Goal: Task Accomplishment & Management: Manage account settings

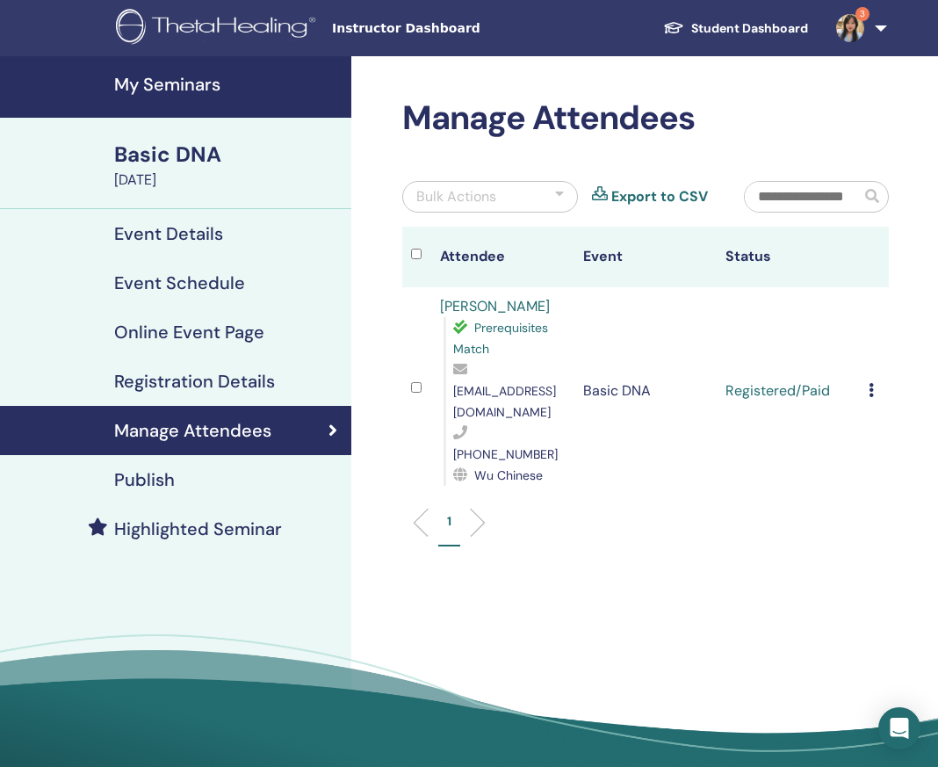
scroll to position [70, 0]
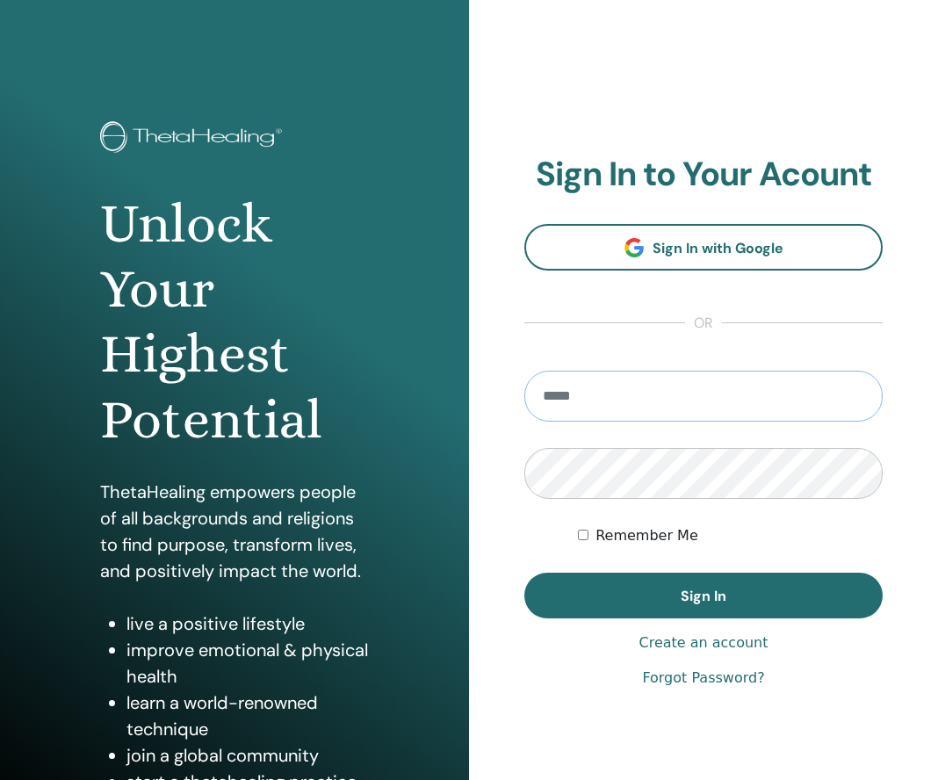
type input "**********"
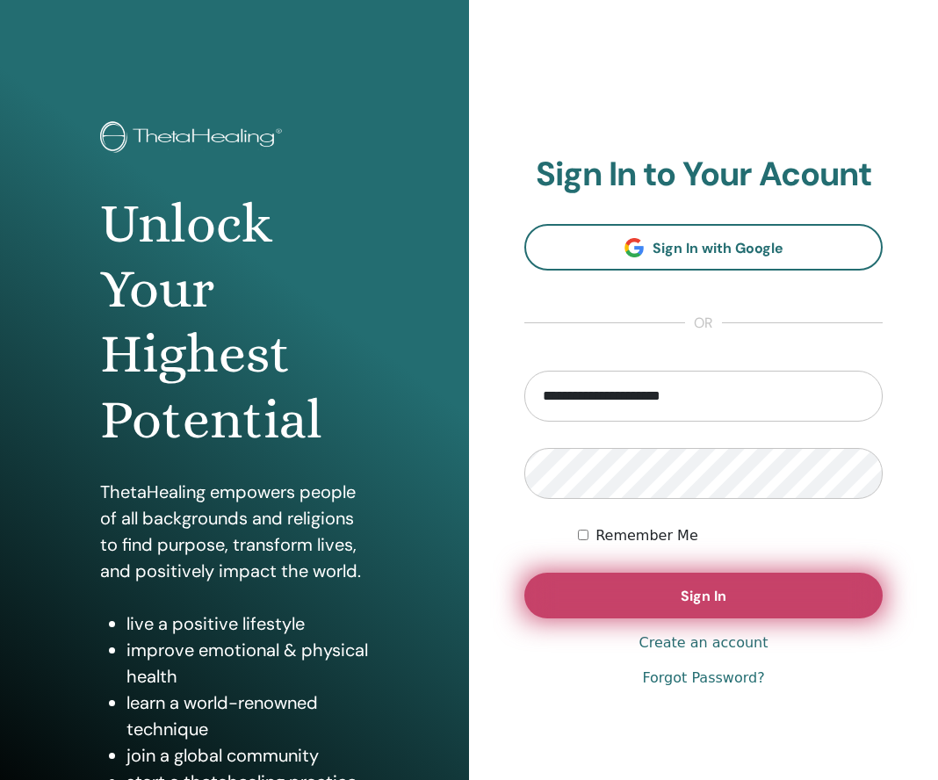
click at [688, 596] on span "Sign In" at bounding box center [704, 596] width 46 height 18
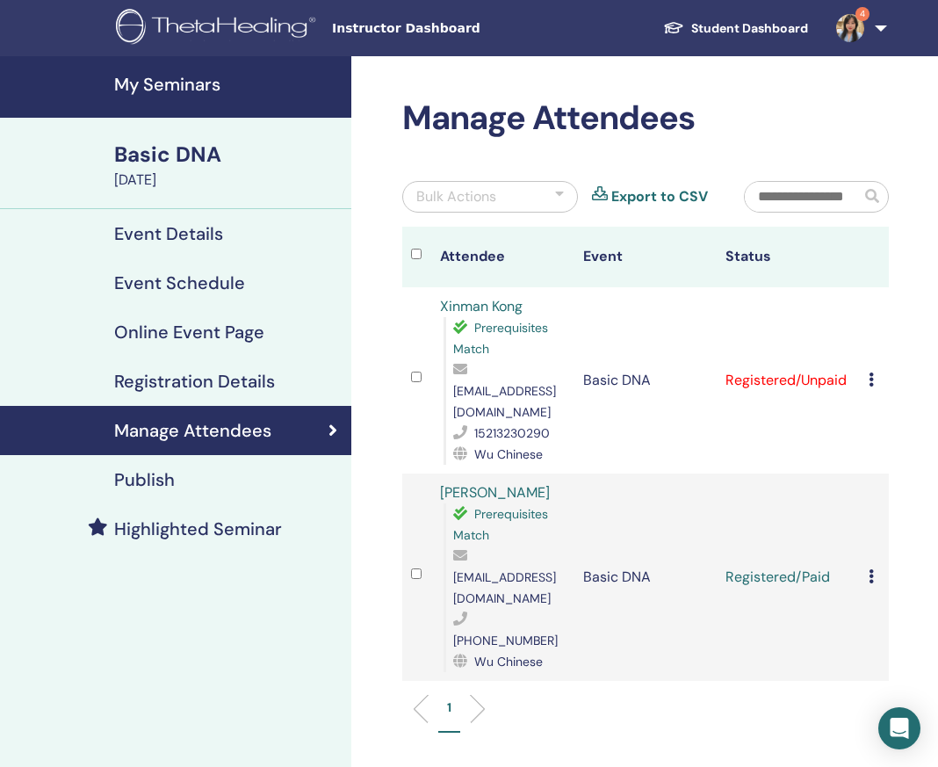
click at [872, 374] on icon at bounding box center [871, 379] width 5 height 14
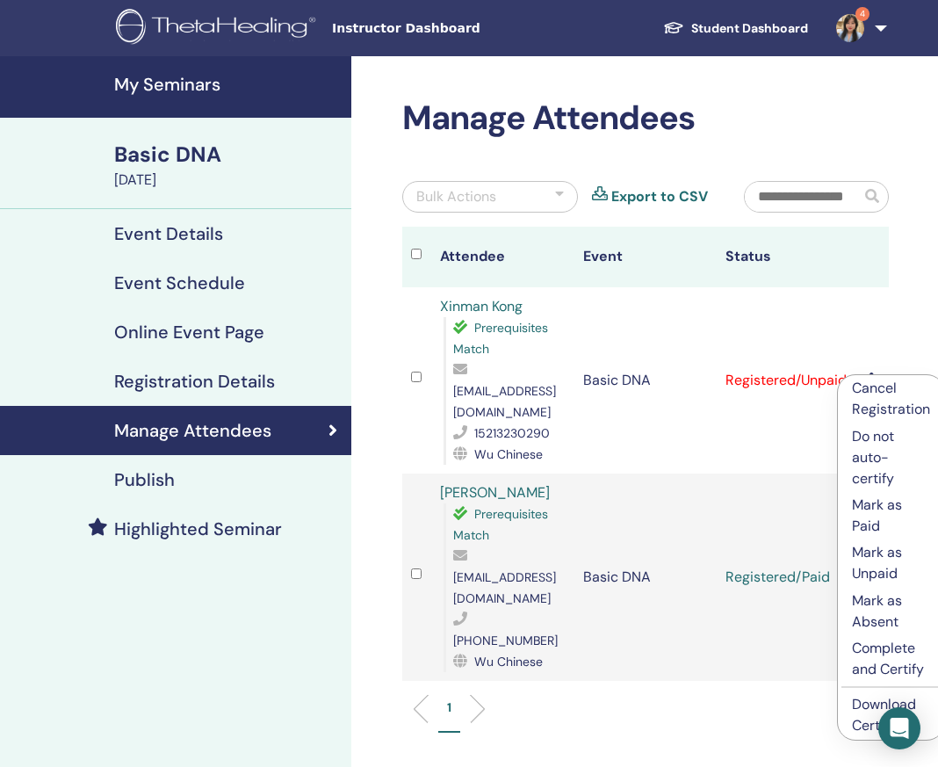
click at [906, 516] on p "Mark as Paid" at bounding box center [891, 516] width 78 height 42
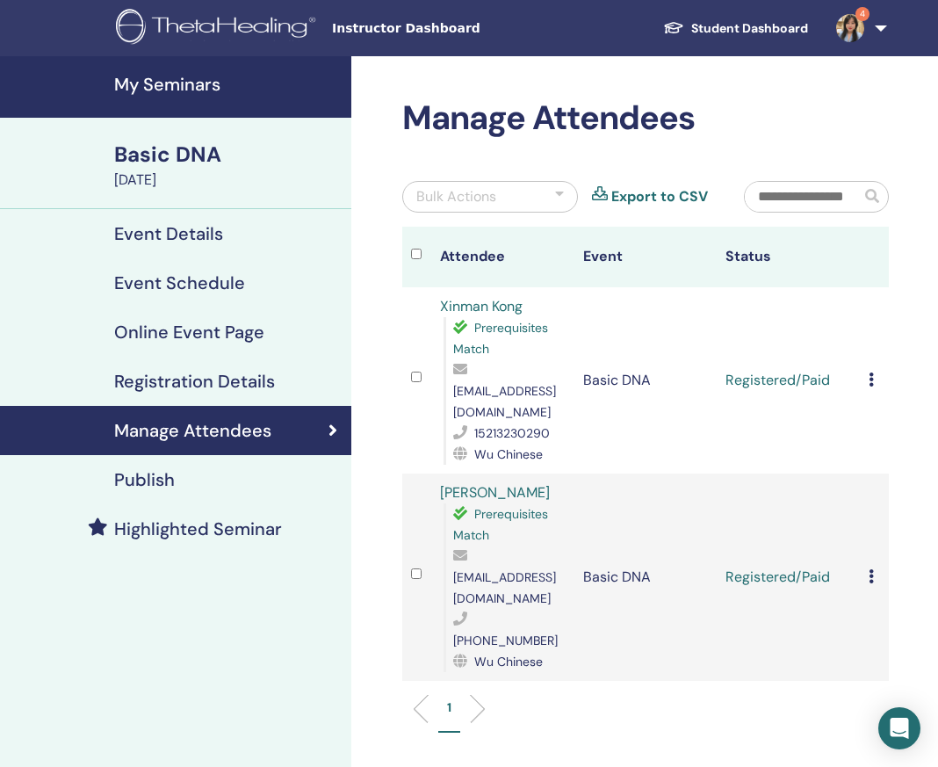
click at [662, 698] on ul "1" at bounding box center [645, 715] width 457 height 34
click at [864, 25] on img at bounding box center [850, 28] width 28 height 28
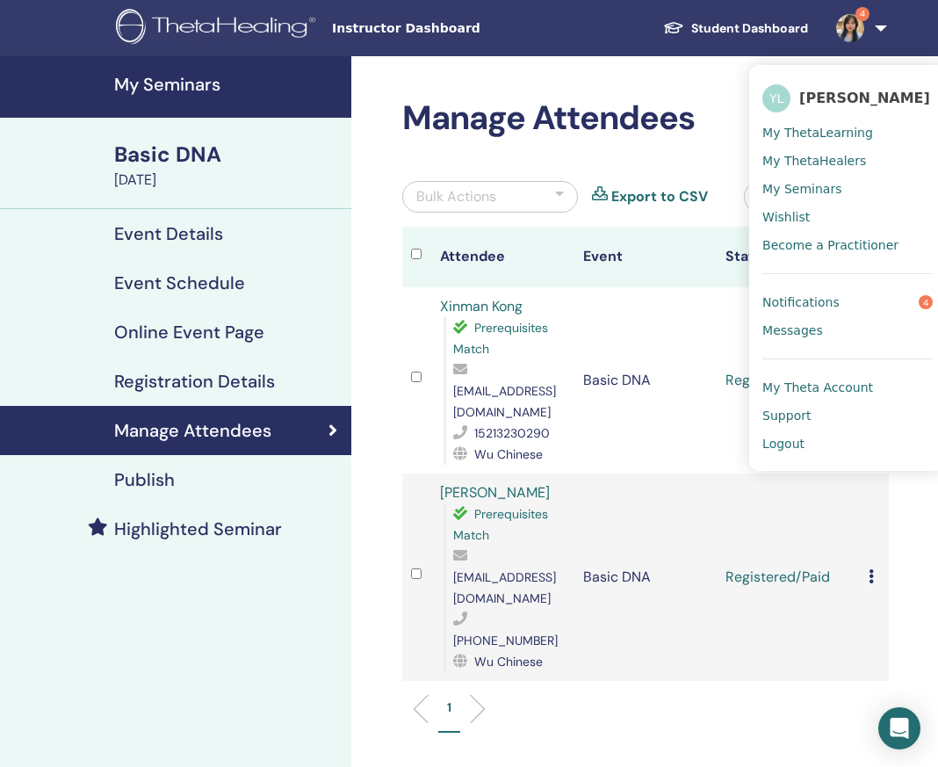
click at [850, 303] on link "Notifications 4" at bounding box center [848, 302] width 170 height 28
